Goal: Task Accomplishment & Management: Complete application form

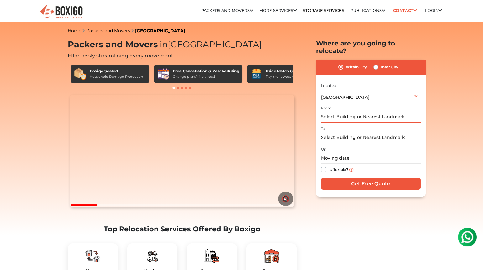
click at [345, 122] on input "text" at bounding box center [371, 117] width 100 height 11
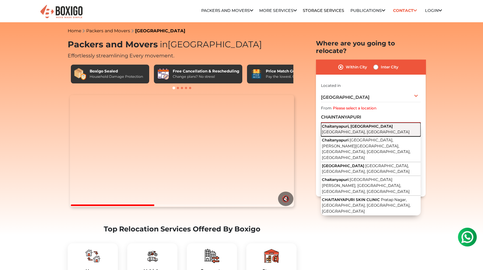
click at [354, 136] on button "Chaitanyapuri, Kothapet [GEOGRAPHIC_DATA], [GEOGRAPHIC_DATA]" at bounding box center [371, 129] width 100 height 14
type input "Chaitanyapuri, [GEOGRAPHIC_DATA], [GEOGRAPHIC_DATA], [GEOGRAPHIC_DATA]"
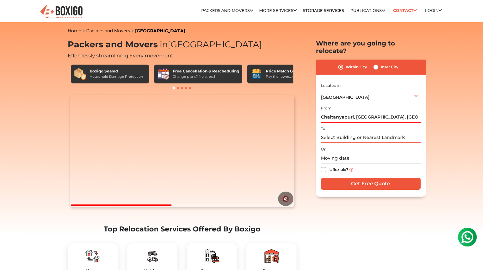
click at [348, 143] on input "text" at bounding box center [371, 137] width 100 height 11
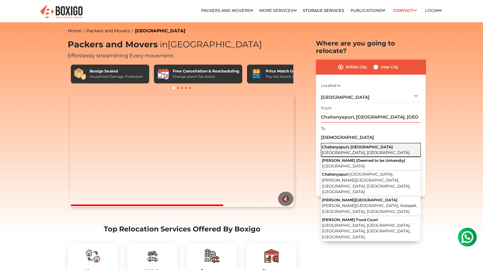
click at [357, 157] on button "Chaitanyapuri, Kothapet [GEOGRAPHIC_DATA], [GEOGRAPHIC_DATA]" at bounding box center [371, 150] width 100 height 14
type input "Chaitanyapuri, [GEOGRAPHIC_DATA], [GEOGRAPHIC_DATA], [GEOGRAPHIC_DATA]"
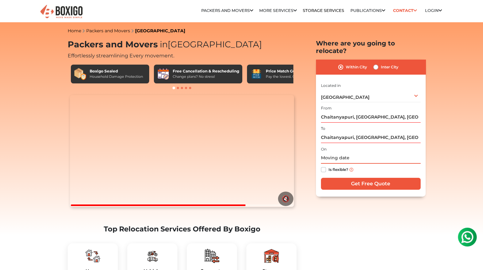
click at [348, 164] on input "text" at bounding box center [371, 158] width 100 height 11
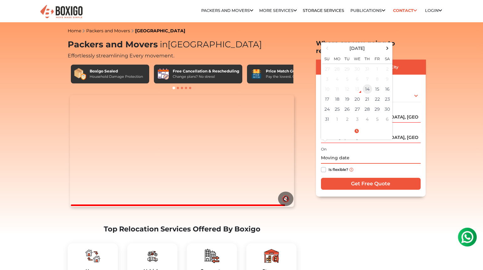
click at [372, 94] on td "14" at bounding box center [367, 89] width 10 height 10
type input "[DATE] 8:11 AM"
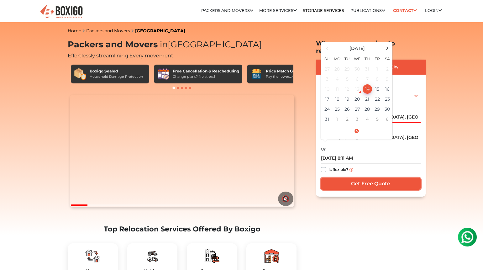
click at [363, 190] on input "Get Free Quote" at bounding box center [371, 184] width 100 height 12
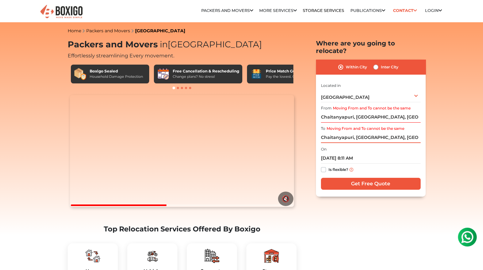
click at [356, 143] on input "Chaitanyapuri, [GEOGRAPHIC_DATA], [GEOGRAPHIC_DATA], [GEOGRAPHIC_DATA]" at bounding box center [371, 137] width 100 height 11
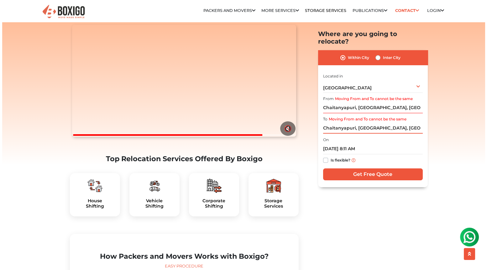
scroll to position [83, 0]
